Goal: Navigation & Orientation: Find specific page/section

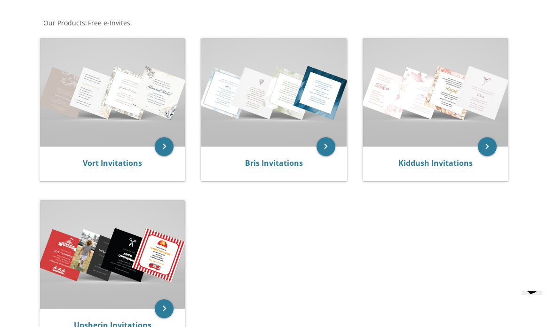
scroll to position [172, 0]
click at [463, 125] on img at bounding box center [435, 93] width 145 height 109
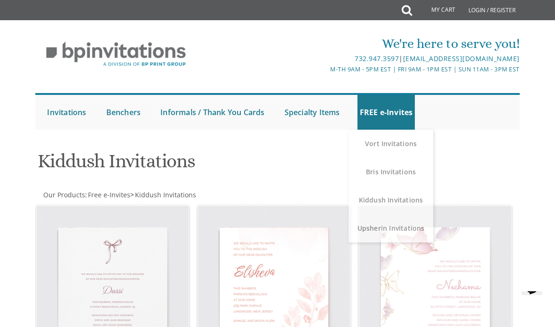
click at [99, 195] on span "Free e-Invites" at bounding box center [109, 194] width 42 height 9
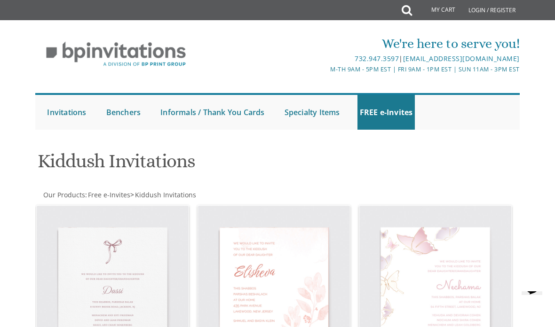
click at [102, 197] on span "Free e-Invites" at bounding box center [109, 194] width 42 height 9
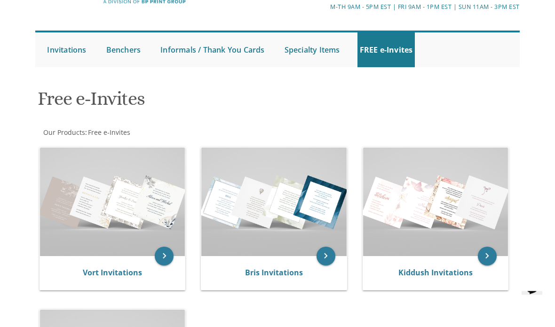
scroll to position [63, 0]
click at [323, 226] on img at bounding box center [273, 202] width 145 height 109
